Goal: Transaction & Acquisition: Book appointment/travel/reservation

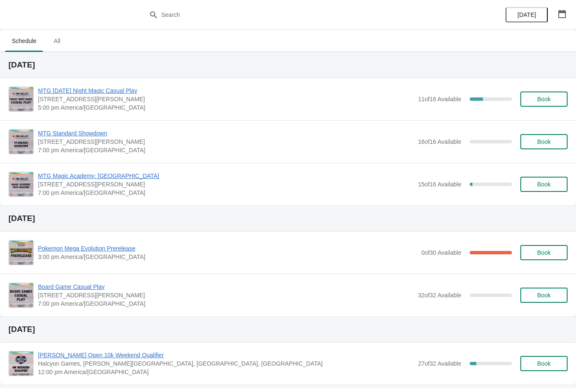
click at [550, 100] on span "Book" at bounding box center [543, 99] width 13 height 7
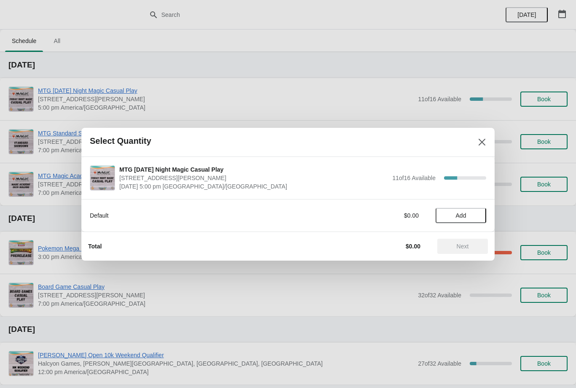
click at [469, 217] on span "Add" at bounding box center [460, 215] width 35 height 7
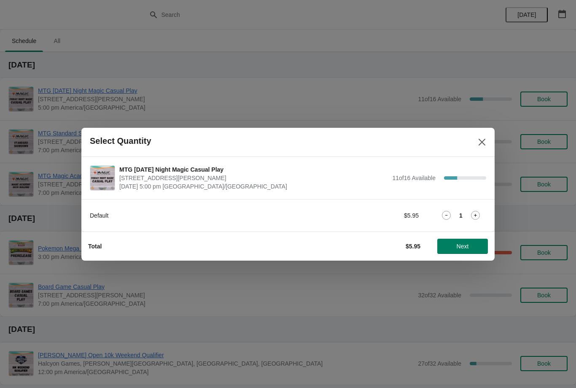
click at [479, 244] on span "Next" at bounding box center [462, 246] width 37 height 7
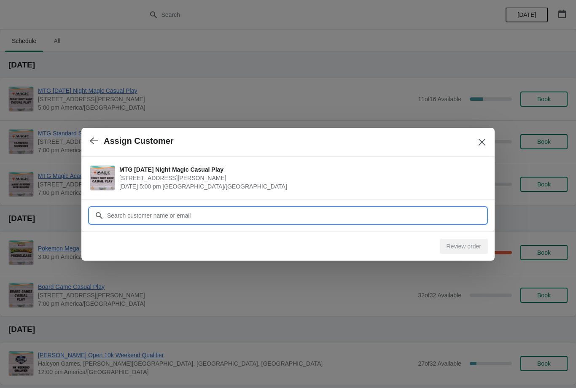
click at [446, 214] on input "Customer" at bounding box center [297, 215] width 380 height 15
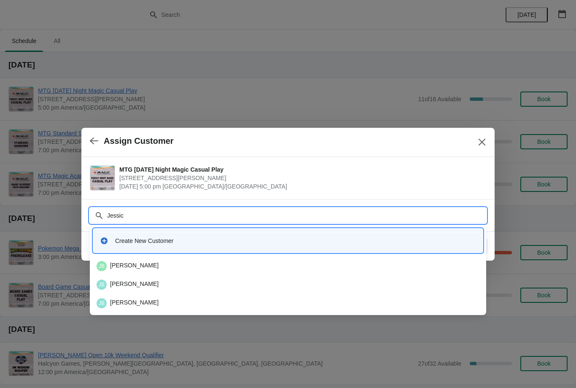
type input "Jessica"
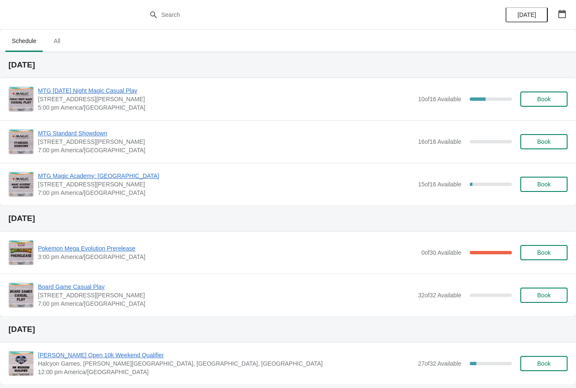
click at [556, 101] on span "Book" at bounding box center [544, 99] width 32 height 7
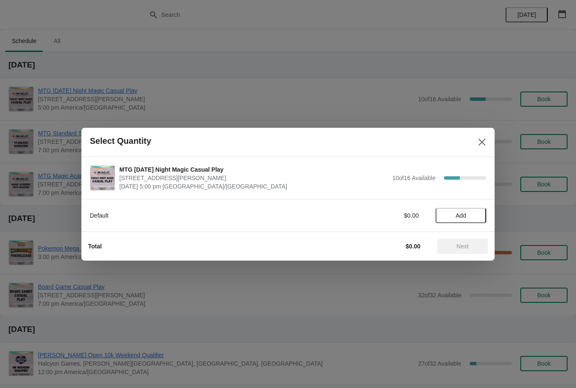
click at [478, 216] on span "Add" at bounding box center [460, 215] width 35 height 7
click at [473, 244] on span "Next" at bounding box center [462, 246] width 37 height 7
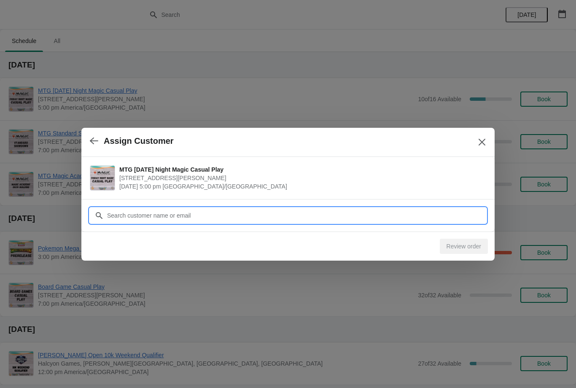
click at [449, 214] on input "Customer" at bounding box center [297, 215] width 380 height 15
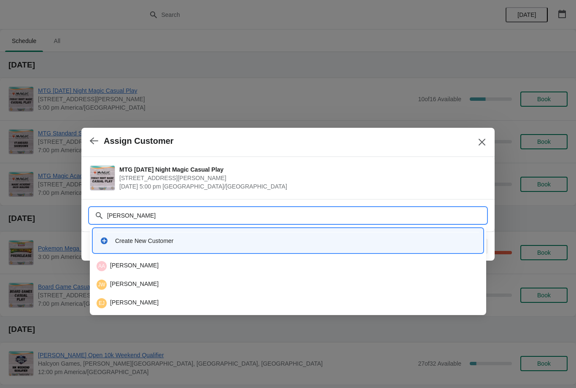
type input "Jan"
click at [209, 286] on div "TJ Taylor Jansky" at bounding box center [288, 285] width 383 height 10
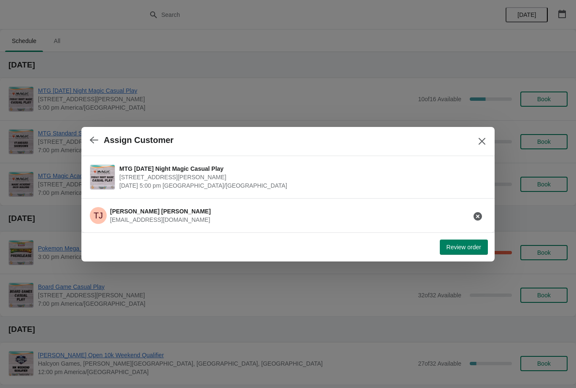
click at [469, 253] on button "Review order" at bounding box center [464, 247] width 48 height 15
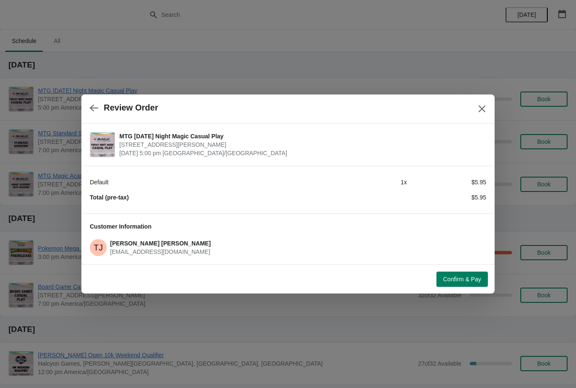
click at [467, 283] on button "Confirm & Pay" at bounding box center [462, 279] width 51 height 15
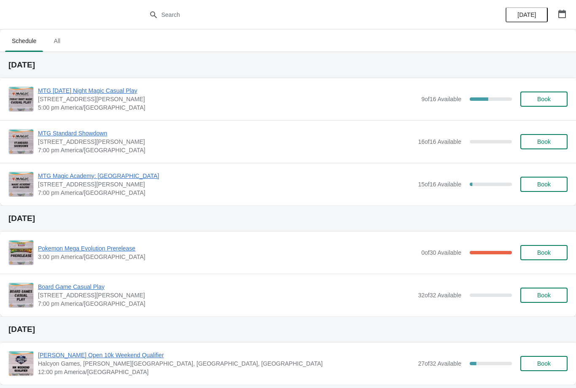
click at [557, 98] on span "Book" at bounding box center [544, 99] width 32 height 7
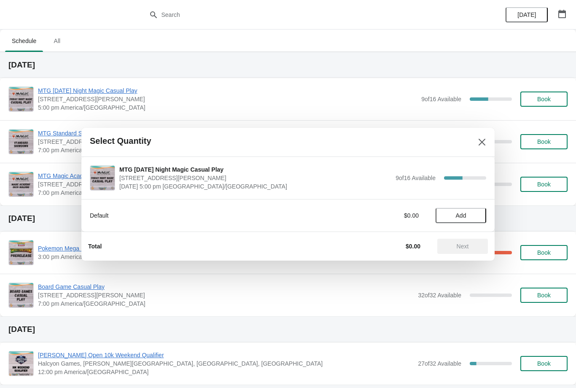
click at [470, 212] on span "Add" at bounding box center [460, 215] width 35 height 7
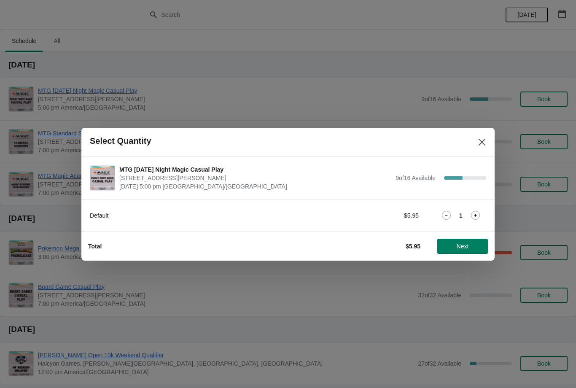
click at [473, 253] on button "Next" at bounding box center [462, 246] width 51 height 15
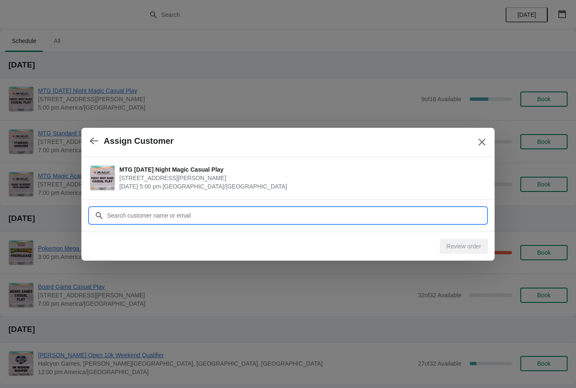
click at [422, 215] on input "Customer" at bounding box center [297, 215] width 380 height 15
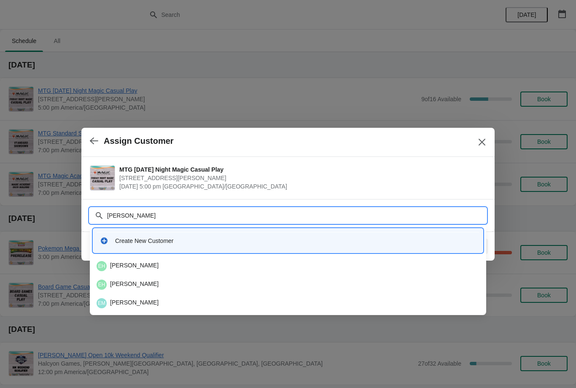
type input "Ethan"
click at [235, 267] on div "EH Ethan Hughes" at bounding box center [288, 266] width 383 height 10
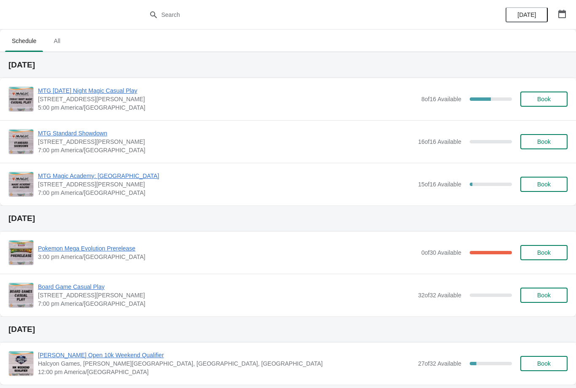
click at [548, 106] on button "Book" at bounding box center [543, 99] width 47 height 15
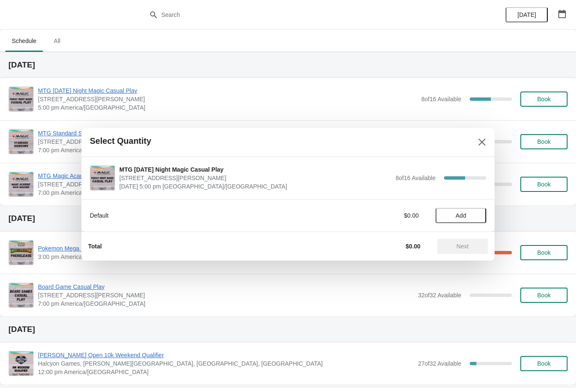
click at [463, 222] on button "Add" at bounding box center [461, 215] width 51 height 15
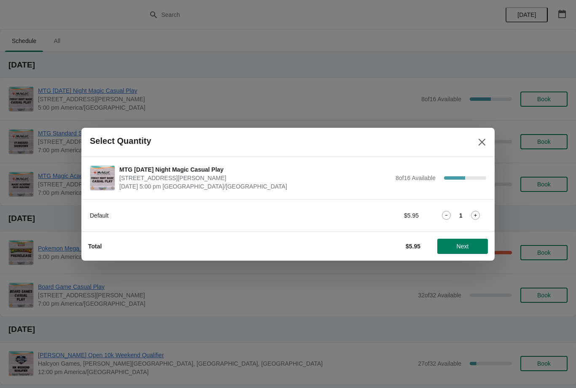
click at [469, 242] on button "Next" at bounding box center [462, 246] width 51 height 15
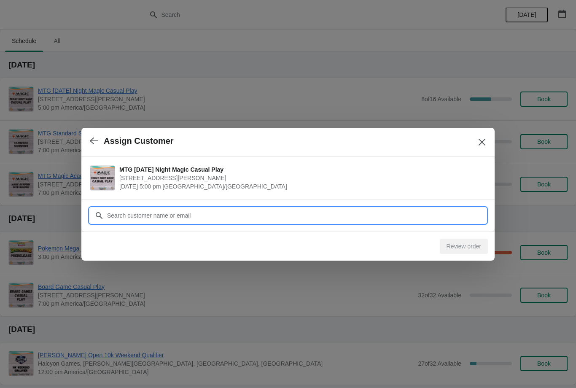
click at [448, 215] on input "Customer" at bounding box center [297, 215] width 380 height 15
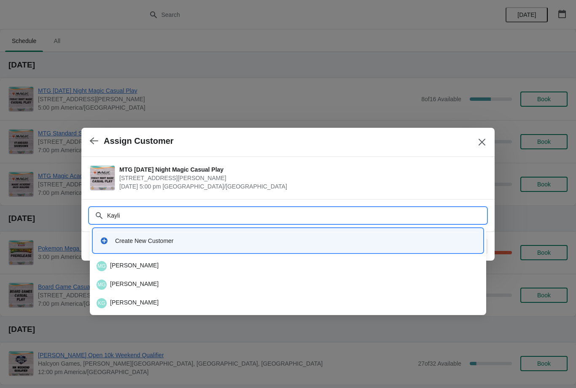
type input "Kaylin"
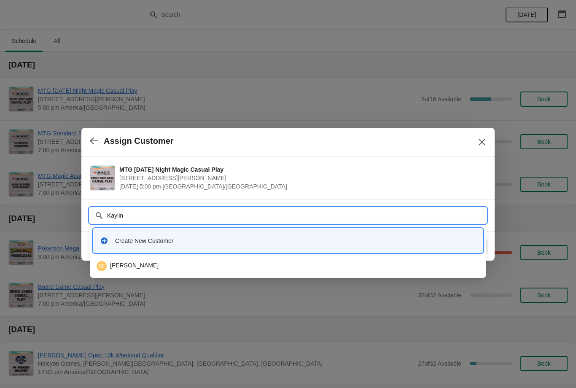
click at [257, 267] on div "KF Kaylin Fontaine" at bounding box center [288, 266] width 383 height 10
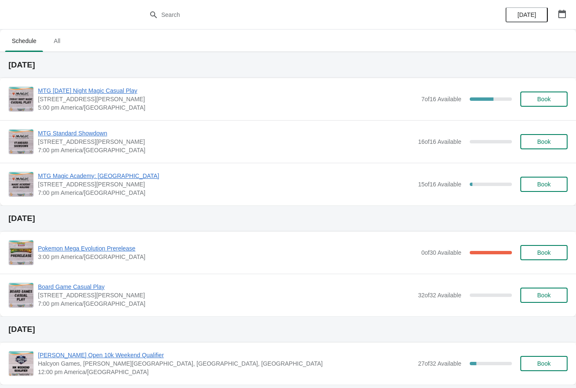
click at [534, 97] on span "Book" at bounding box center [544, 99] width 32 height 7
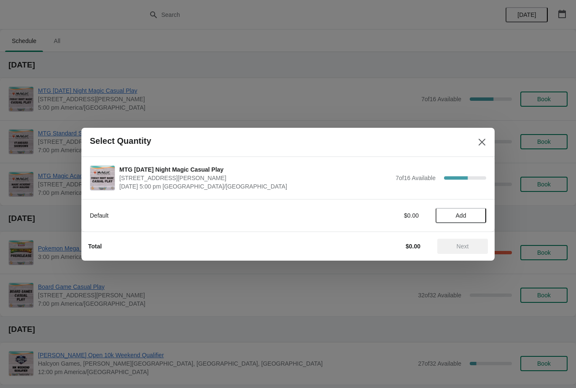
click at [469, 215] on span "Add" at bounding box center [460, 215] width 35 height 7
click at [472, 251] on button "Next" at bounding box center [462, 246] width 51 height 15
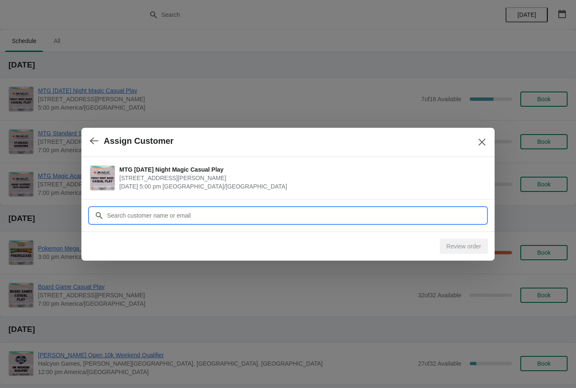
click at [432, 219] on input "Customer" at bounding box center [297, 215] width 380 height 15
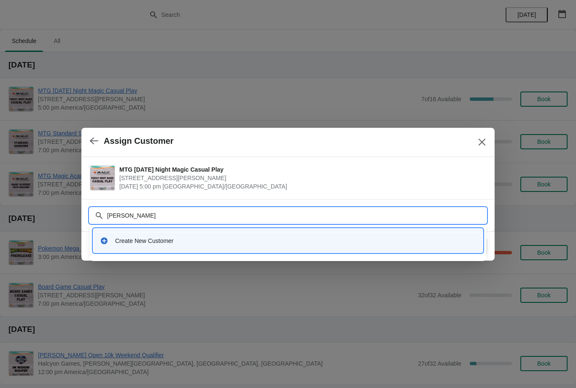
type input "Joe"
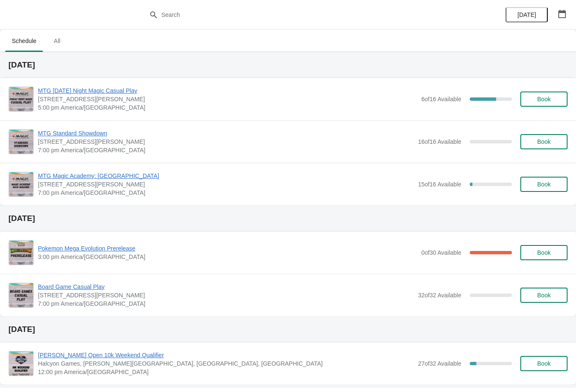
click at [545, 97] on span "Book" at bounding box center [543, 99] width 13 height 7
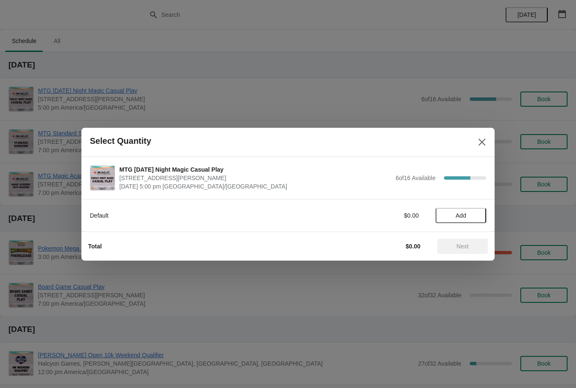
click at [477, 211] on button "Add" at bounding box center [461, 215] width 51 height 15
click at [477, 241] on button "Next" at bounding box center [462, 246] width 51 height 15
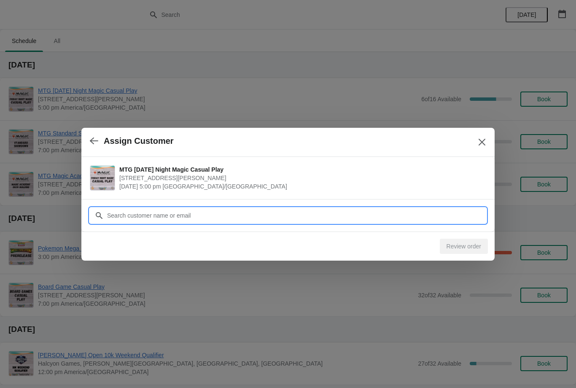
click at [455, 220] on input "Customer" at bounding box center [297, 215] width 380 height 15
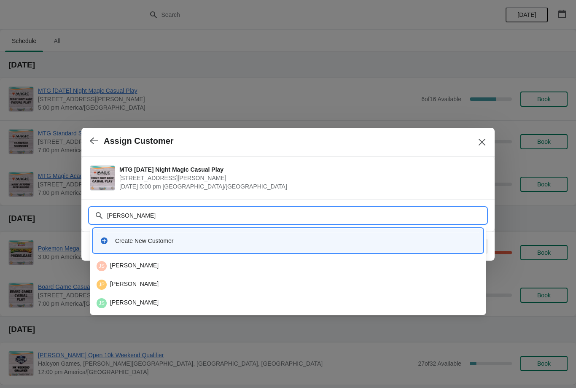
type input "J"
type input "Patt"
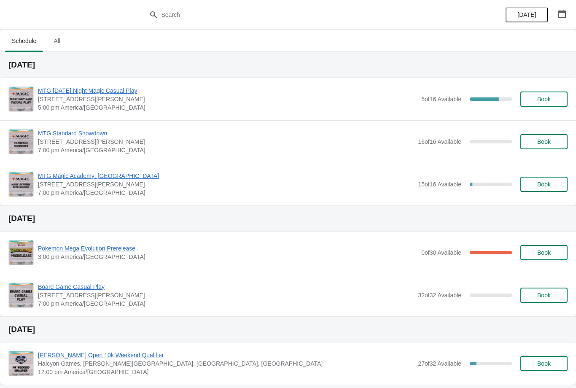
click at [549, 106] on button "Book" at bounding box center [543, 99] width 47 height 15
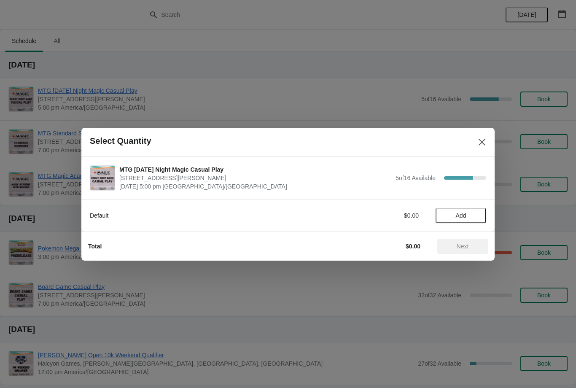
click at [473, 214] on span "Add" at bounding box center [460, 215] width 35 height 7
click at [469, 245] on span "Next" at bounding box center [463, 246] width 12 height 7
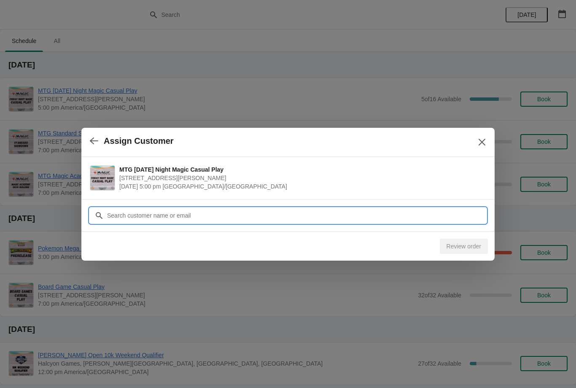
click at [456, 214] on input "Customer" at bounding box center [297, 215] width 380 height 15
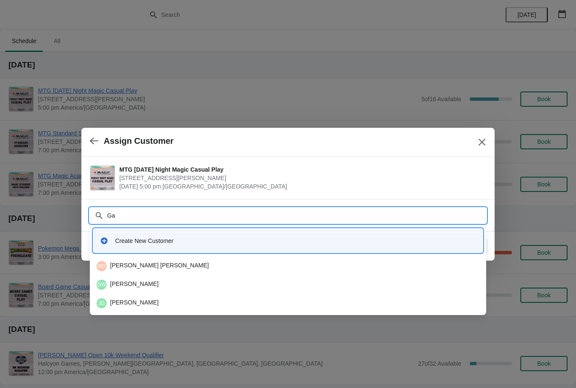
type input "G"
type input "Ala"
